Goal: Use online tool/utility: Utilize a website feature to perform a specific function

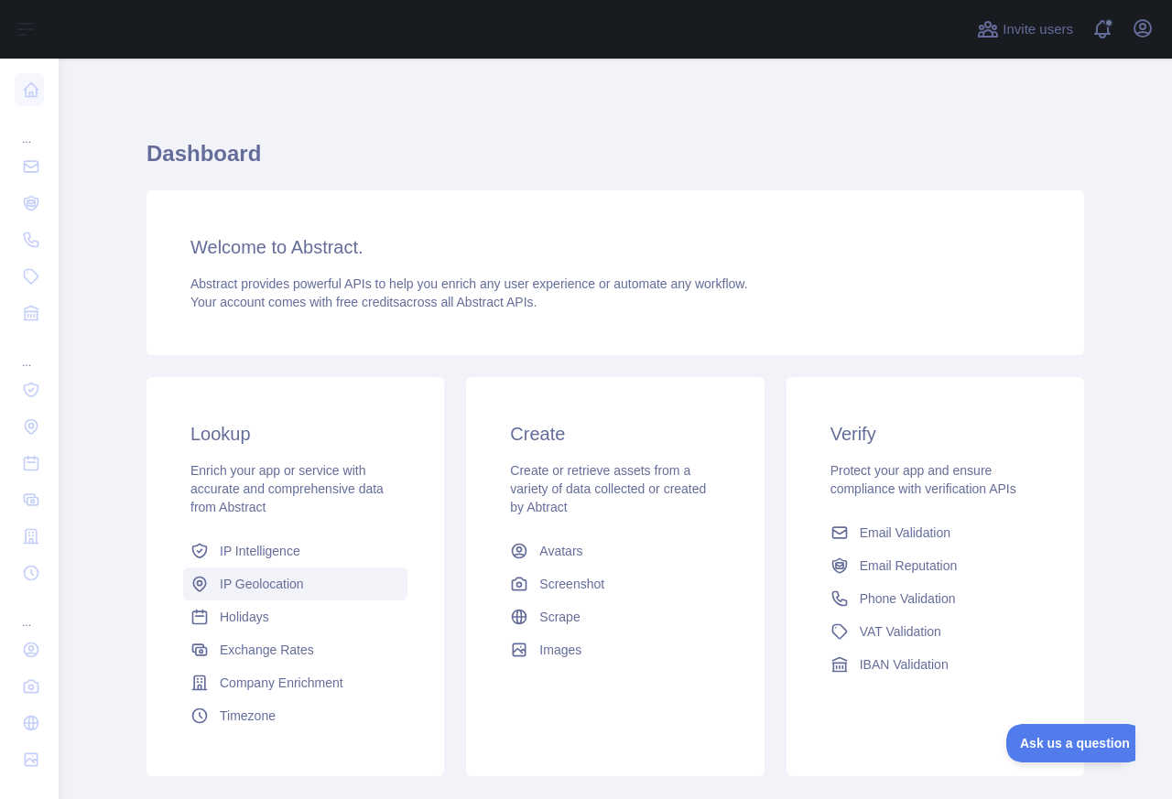
click at [255, 580] on span "IP Geolocation" at bounding box center [262, 584] width 84 height 18
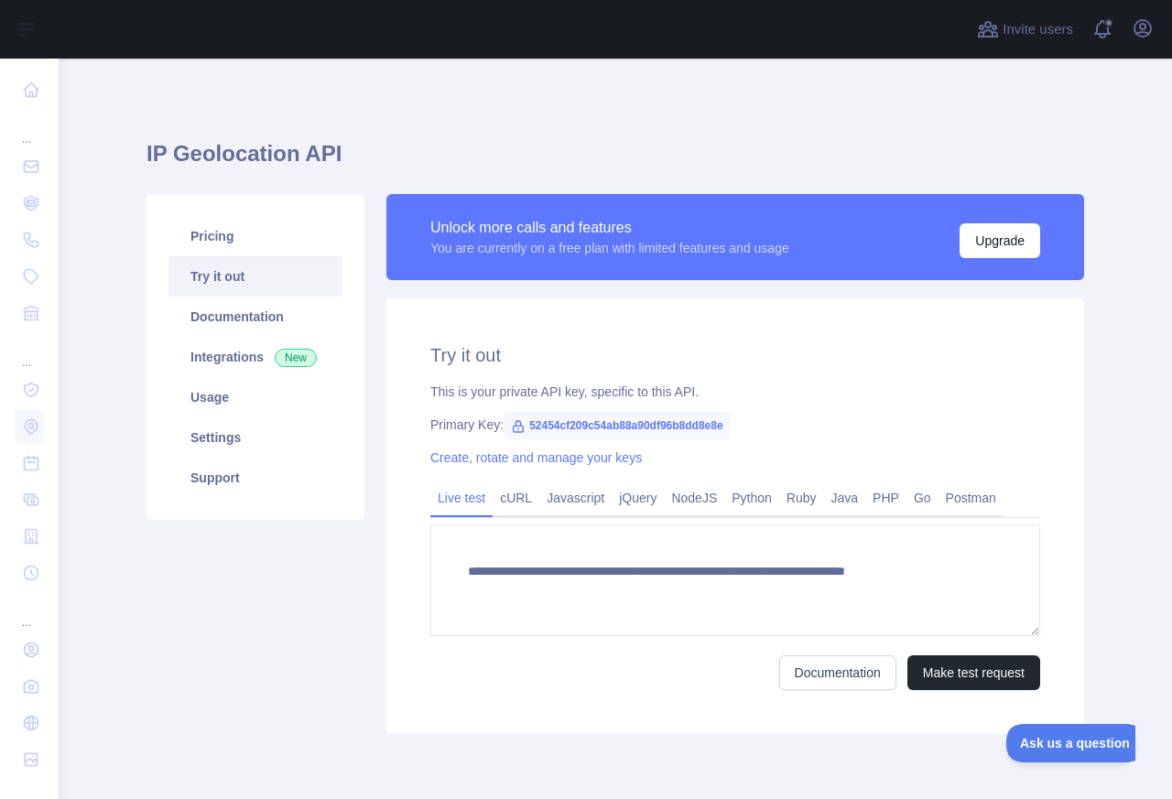
type textarea "**********"
click at [536, 426] on span "52454cf209c54ab88a90df96b8dd8e8e" at bounding box center [617, 425] width 227 height 27
copy span "52454cf209c54ab88a90df96b8dd8e8e"
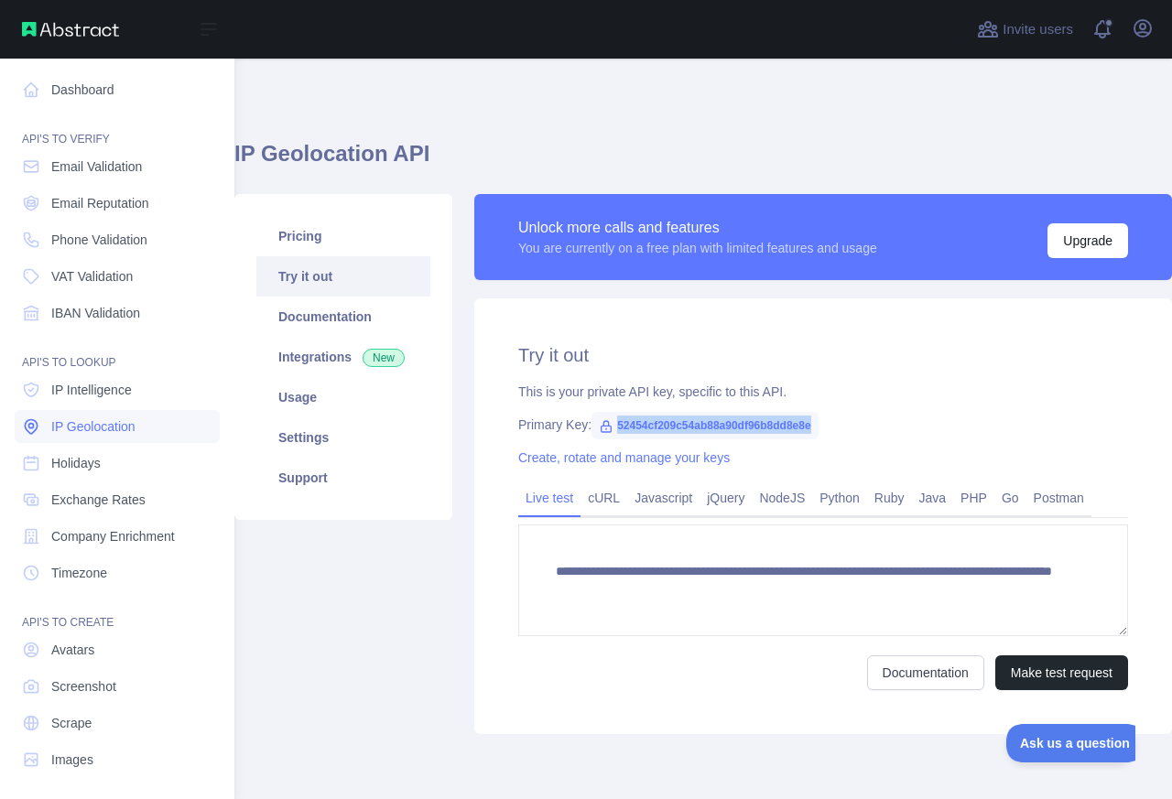
click at [98, 420] on span "IP Geolocation" at bounding box center [93, 427] width 84 height 18
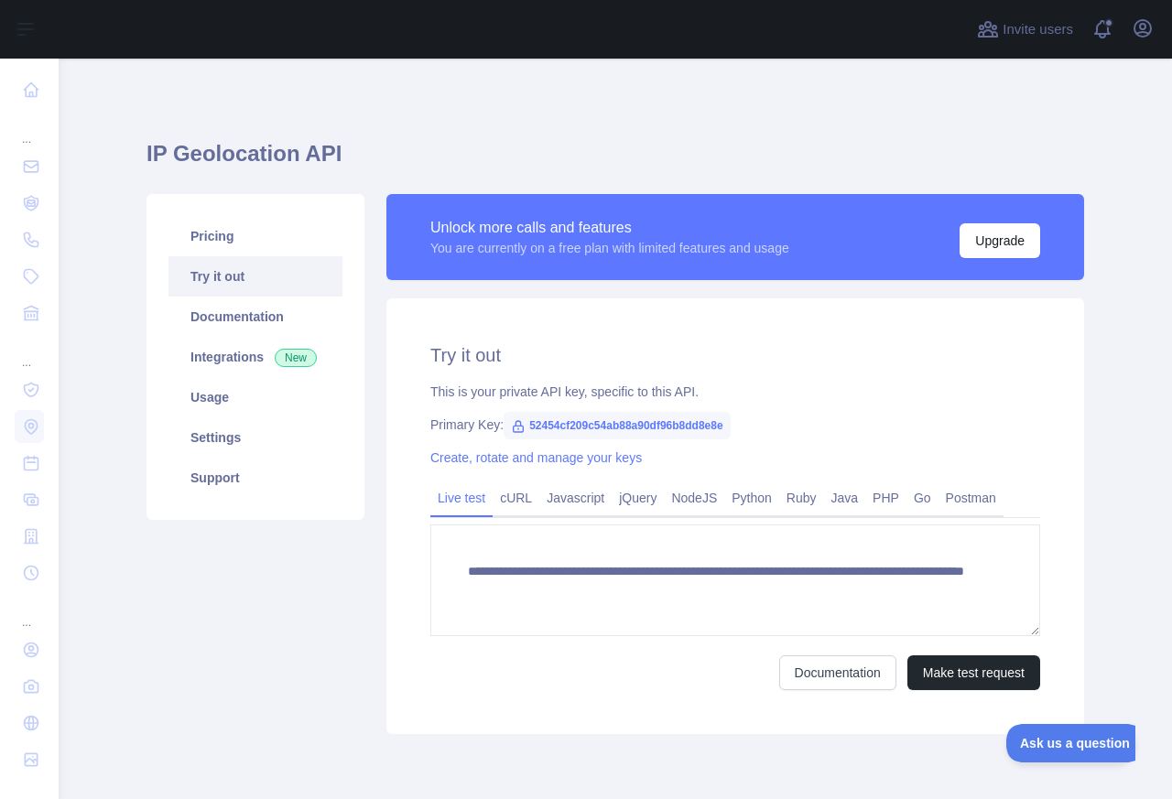
click at [560, 430] on span "52454cf209c54ab88a90df96b8dd8e8e" at bounding box center [617, 425] width 227 height 27
copy span "52454cf209c54ab88a90df96b8dd8e8e"
click at [237, 349] on link "Integrations New" at bounding box center [256, 357] width 174 height 40
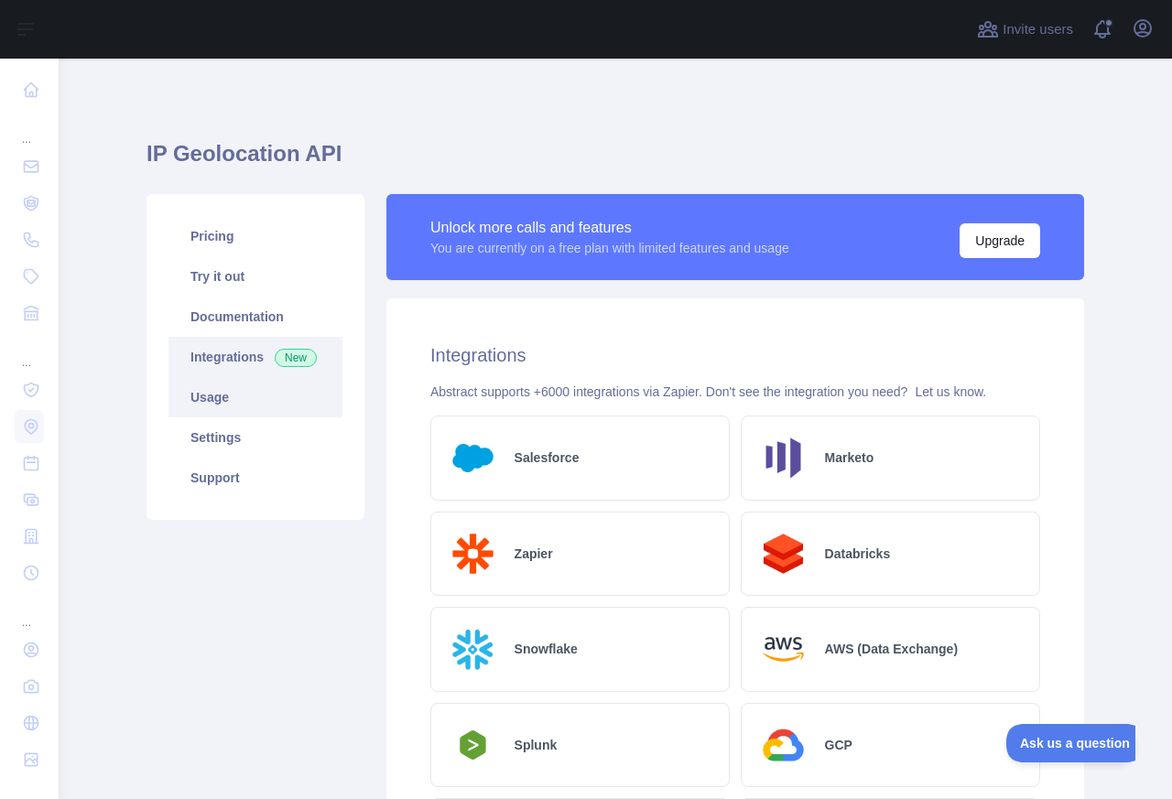
click at [206, 399] on link "Usage" at bounding box center [256, 397] width 174 height 40
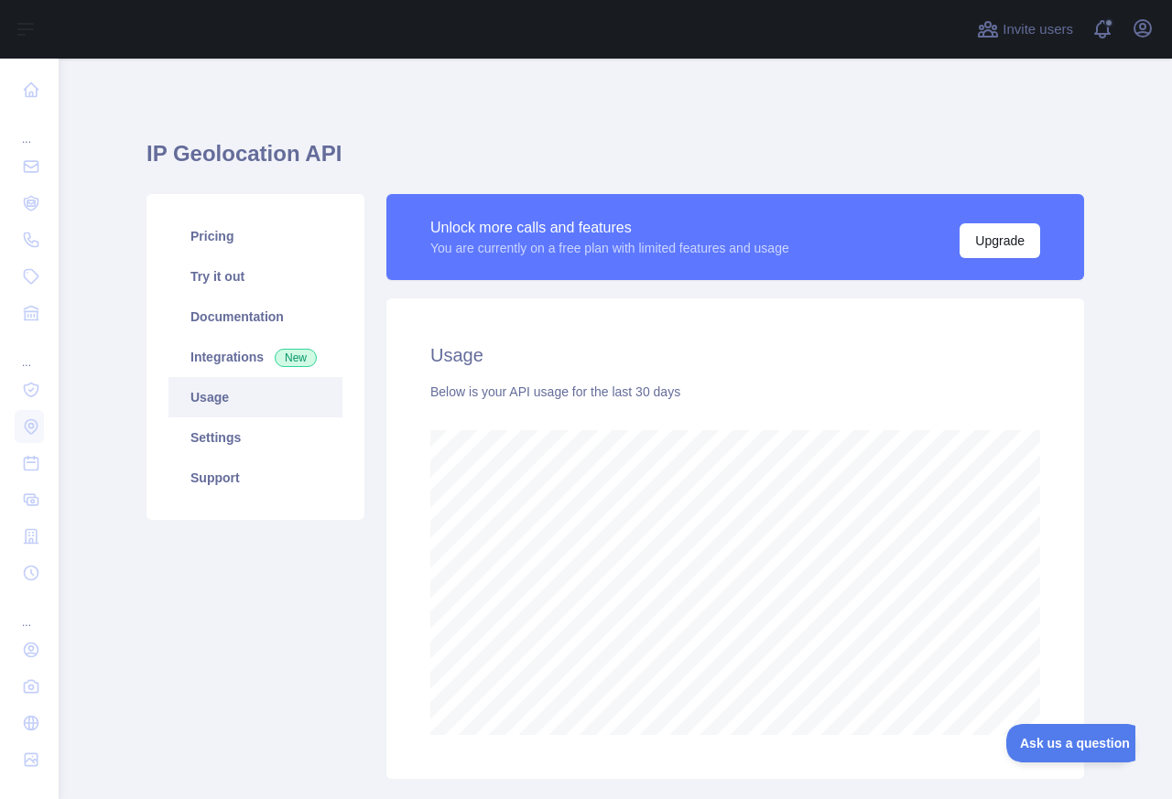
scroll to position [741, 1114]
click at [213, 274] on link "Try it out" at bounding box center [256, 276] width 174 height 40
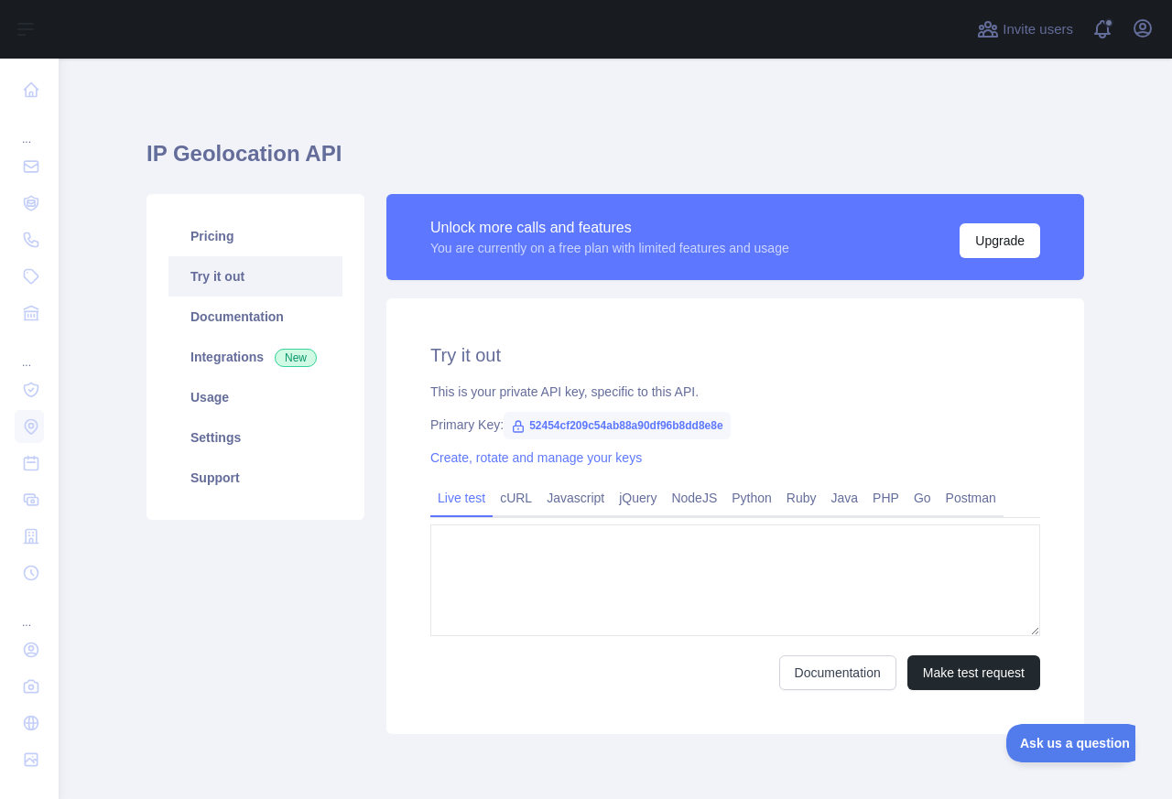
type textarea "**********"
click at [527, 495] on link "cURL" at bounding box center [516, 498] width 47 height 29
